Goal: Navigation & Orientation: Find specific page/section

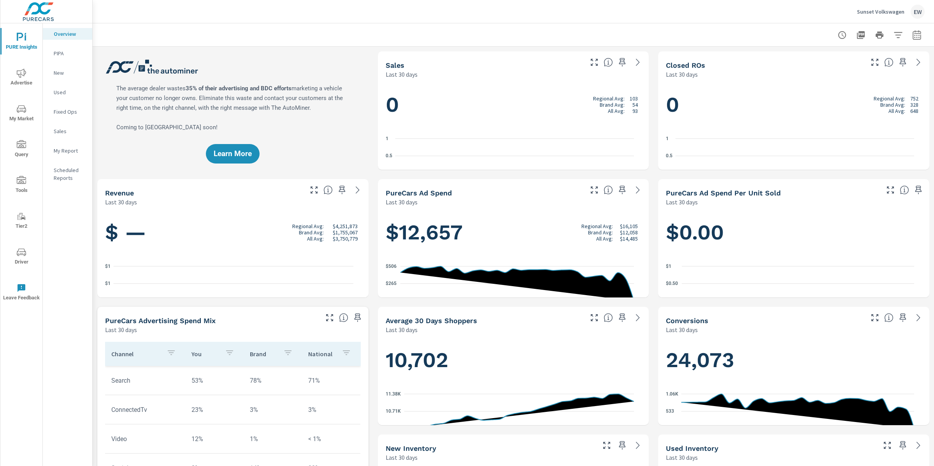
scroll to position [351, 0]
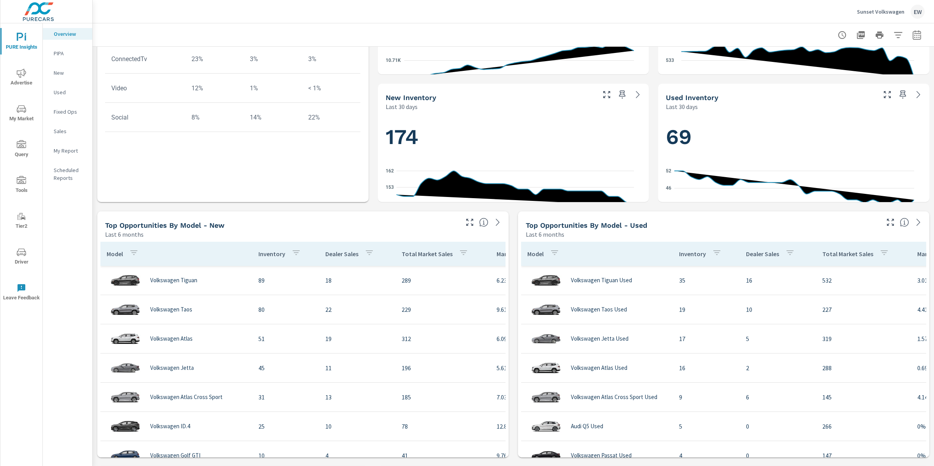
click at [863, 11] on p "Sunset Volkswagen" at bounding box center [880, 11] width 47 height 7
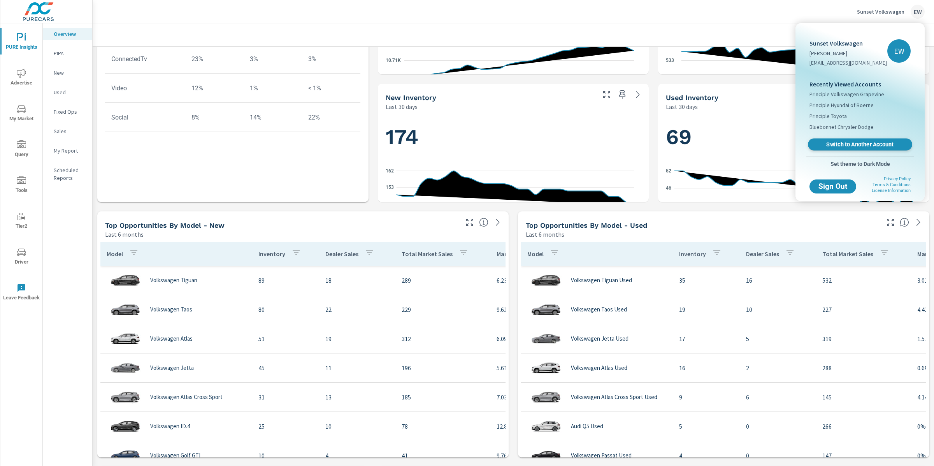
click at [840, 148] on span "Switch to Another Account" at bounding box center [859, 144] width 95 height 7
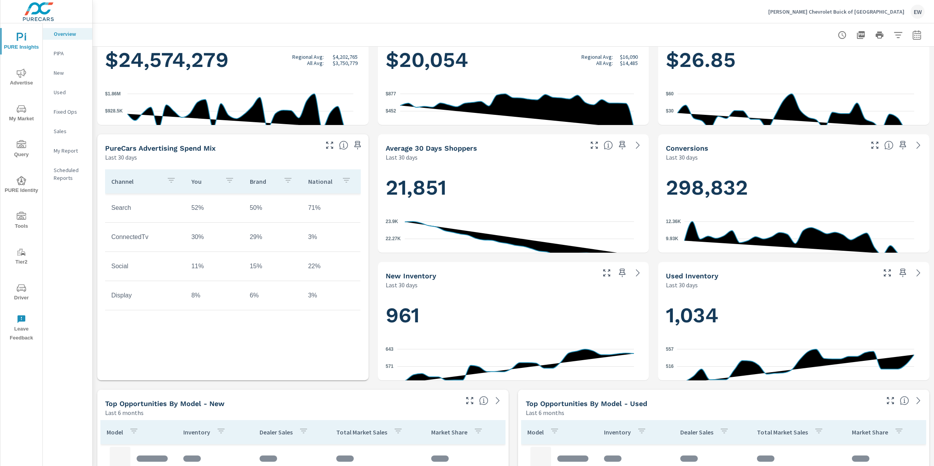
scroll to position [219, 0]
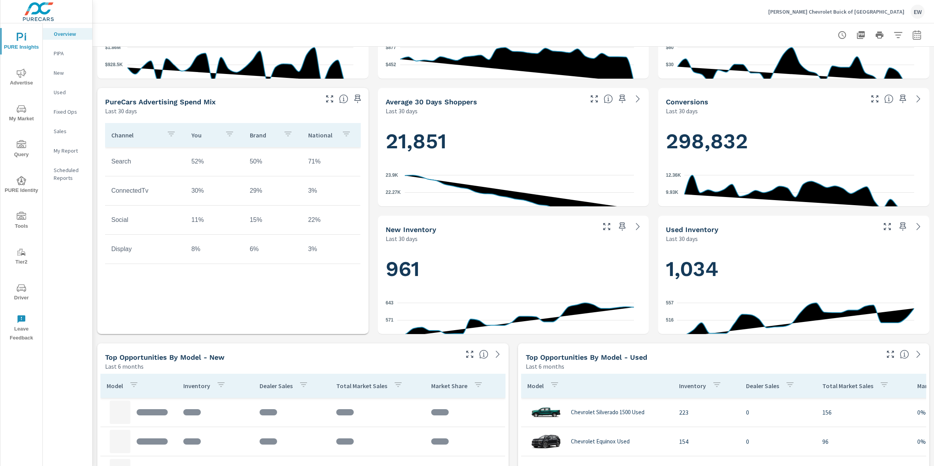
click at [94, 359] on div "truPayments Leads Last 30 days 355 6 14 21 Sep 3rd Oct 2nd Sales Last 30 days 7…" at bounding box center [514, 466] width 842 height 1277
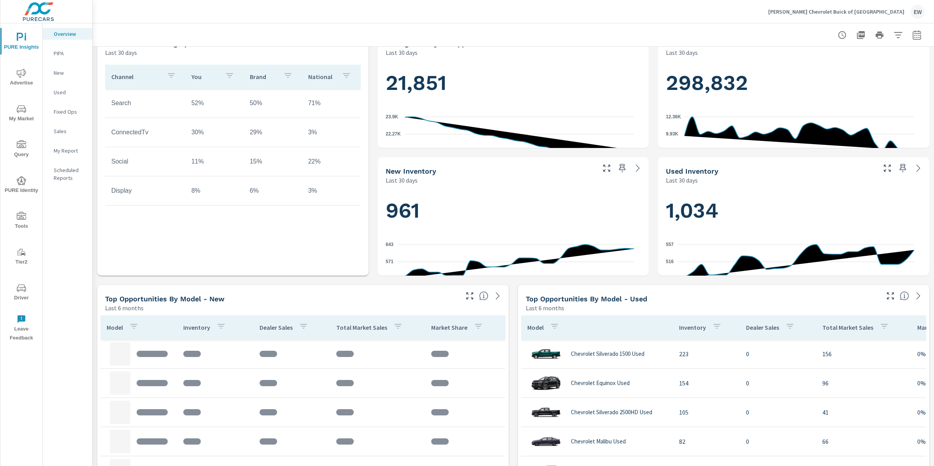
scroll to position [457, 0]
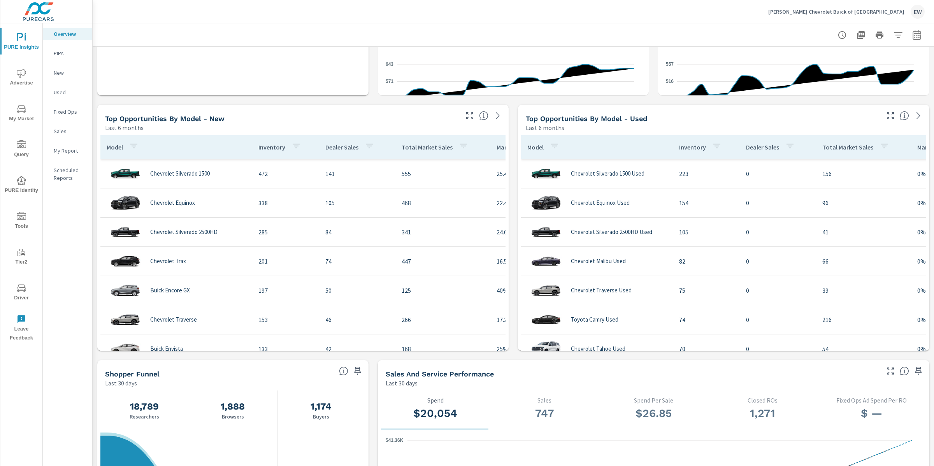
click at [97, 224] on div "truPayments Leads Last 30 days 355 6 14 21 Sep 3rd Oct 2nd Sales Last 30 days 7…" at bounding box center [514, 227] width 842 height 1277
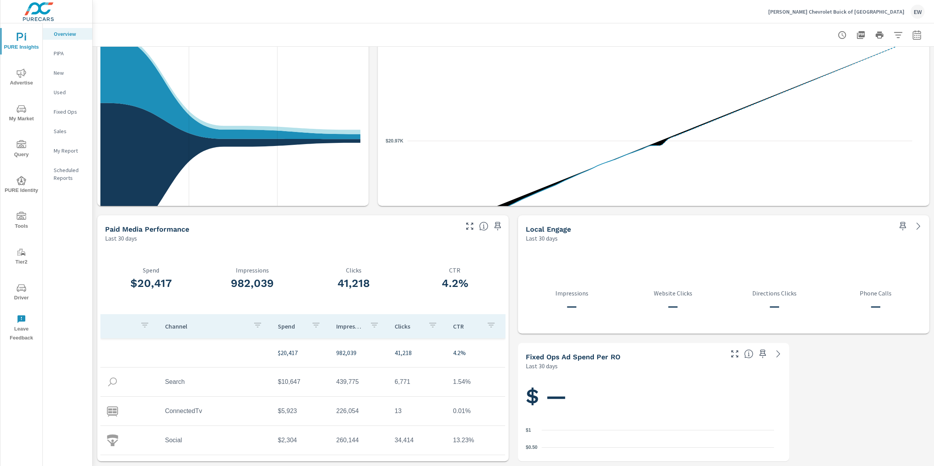
scroll to position [1175, 0]
click at [5, 69] on span "Advertise" at bounding box center [21, 78] width 37 height 19
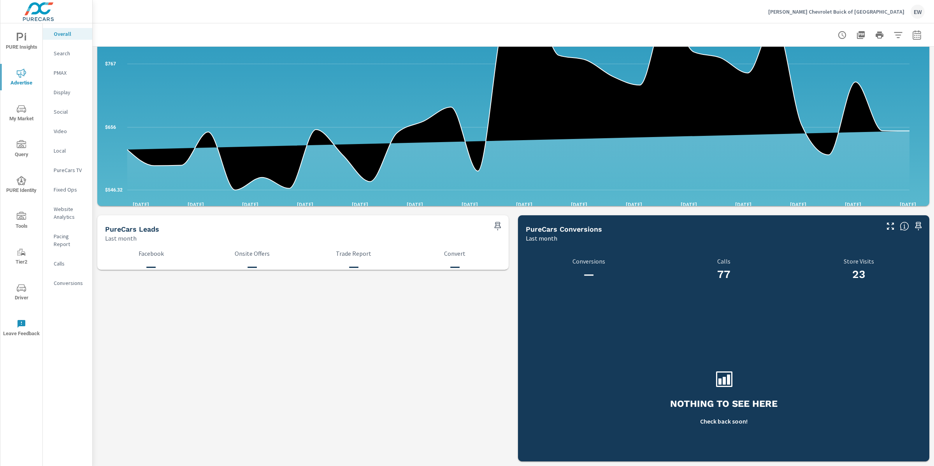
scroll to position [937, 0]
click at [7, 108] on span "My Market" at bounding box center [21, 113] width 37 height 19
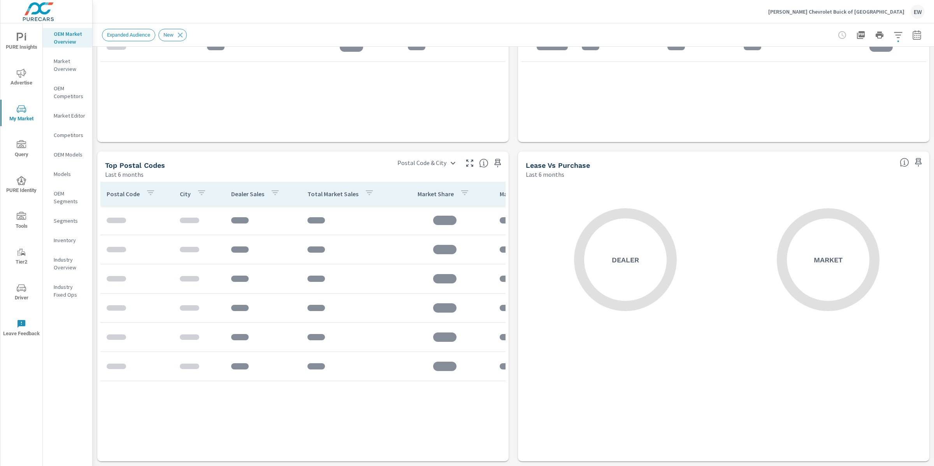
scroll to position [722, 0]
